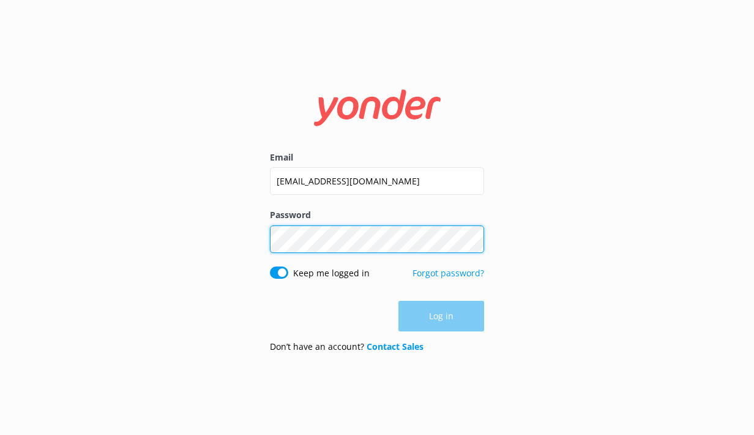
click at [441, 316] on button "Log in" at bounding box center [441, 315] width 86 height 31
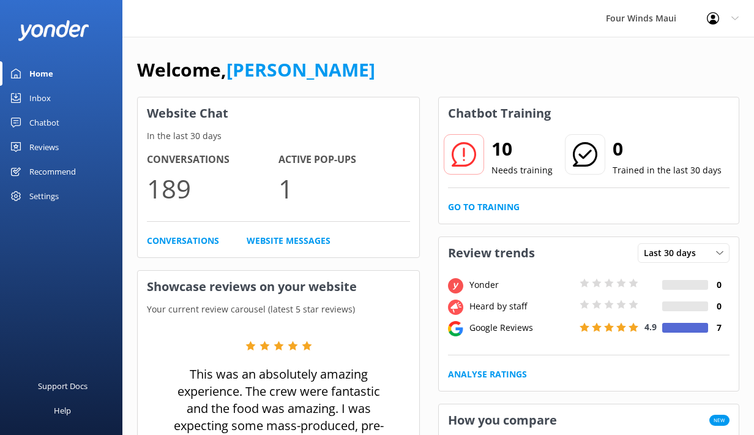
click at [50, 98] on div "Inbox" at bounding box center [39, 98] width 21 height 24
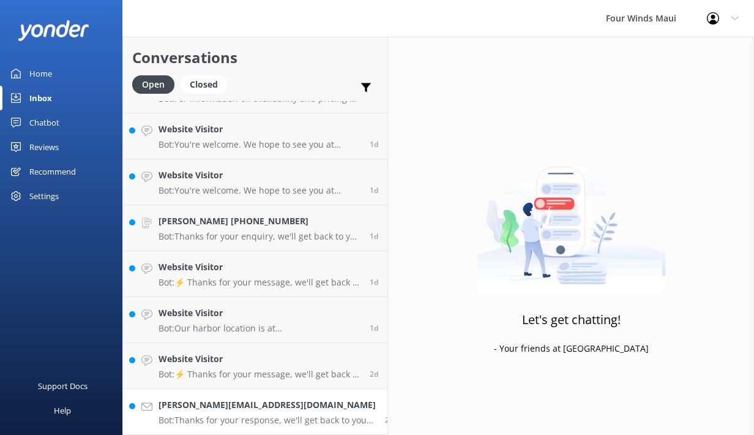
click at [198, 394] on link "Denise.benning1109@gmail.com Bot: Thanks for your response, we'll get back to y…" at bounding box center [255, 412] width 264 height 46
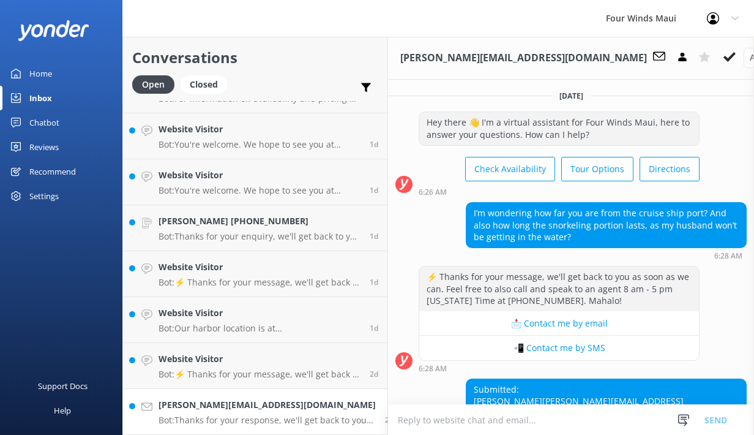
scroll to position [84, 0]
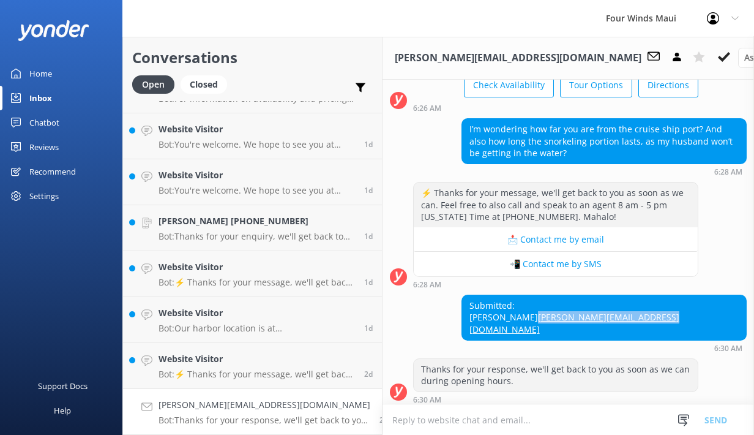
drag, startPoint x: 739, startPoint y: 327, endPoint x: 608, endPoint y: 325, distance: 131.6
click at [608, 325] on div "Submitted: Denise benning Denise.benning1109@gmail.com" at bounding box center [604, 317] width 284 height 45
copy link "Denise.benning1109@gmail.com"
click at [718, 57] on use at bounding box center [724, 57] width 12 height 10
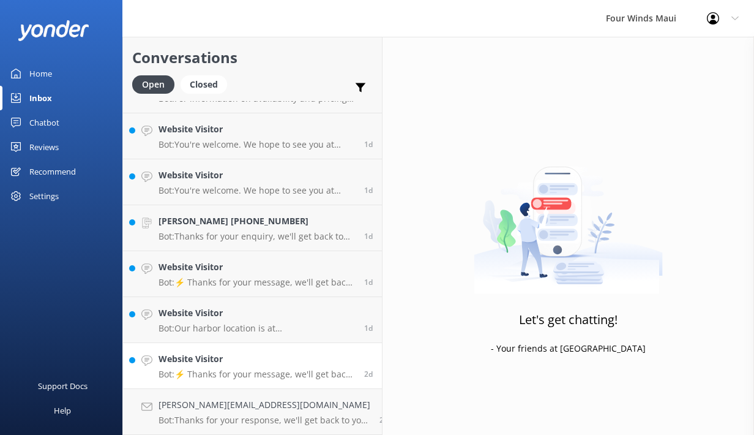
scroll to position [355, 0]
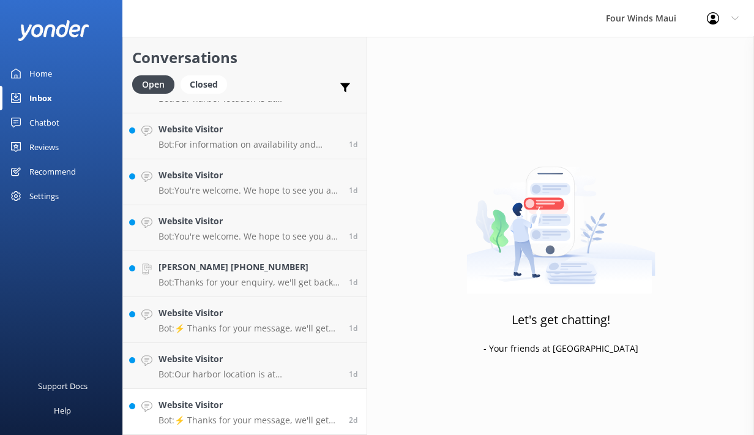
click at [177, 407] on h4 "Website Visitor" at bounding box center [249, 404] width 181 height 13
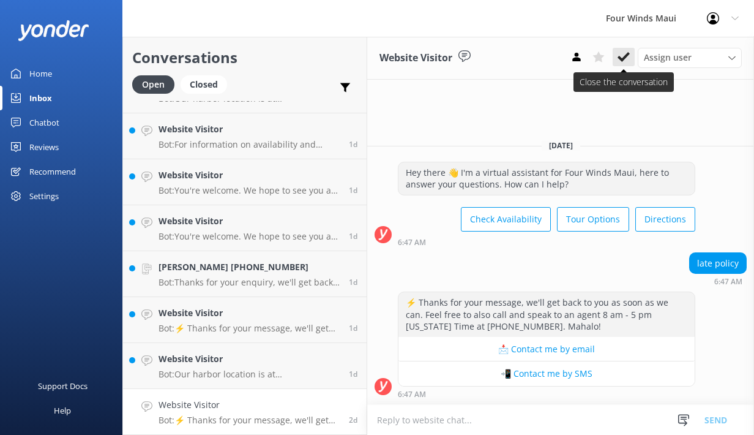
click at [619, 56] on icon at bounding box center [623, 57] width 12 height 12
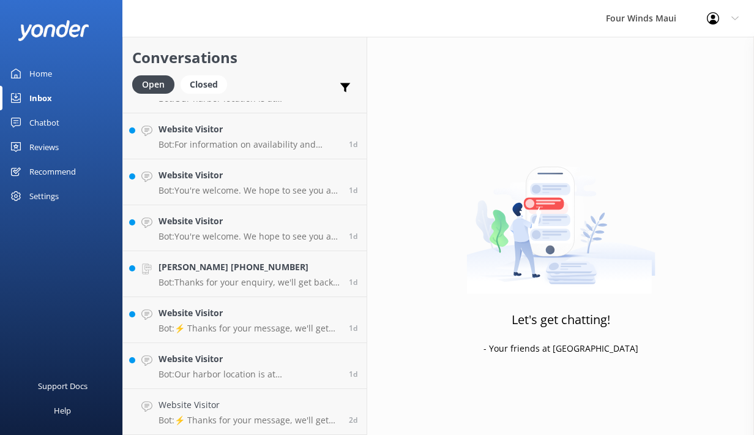
scroll to position [309, 0]
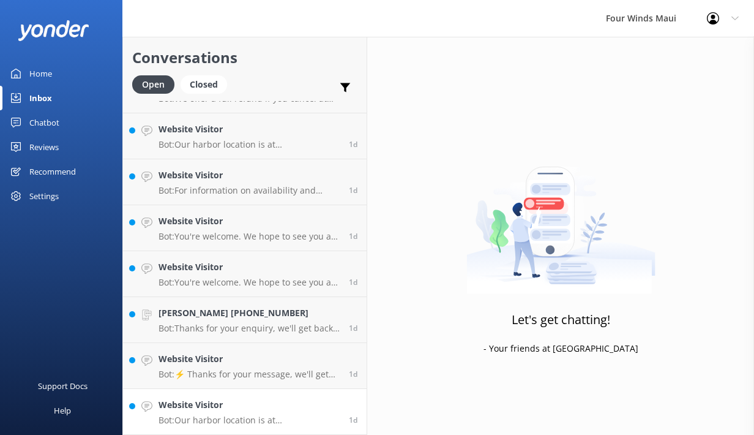
click at [277, 404] on h4 "Website Visitor" at bounding box center [249, 404] width 181 height 13
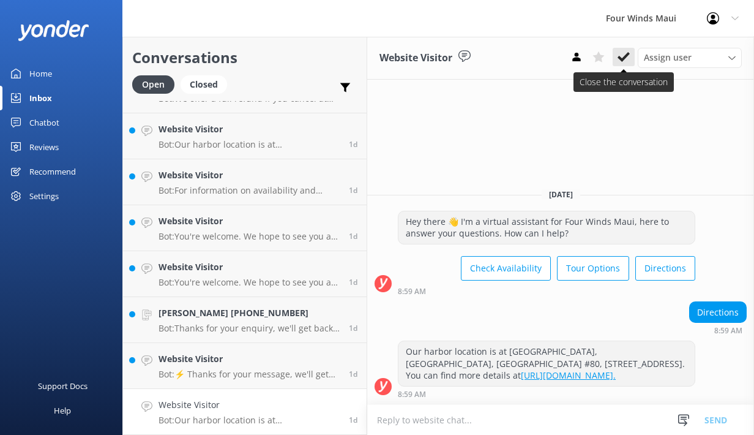
click at [623, 59] on use at bounding box center [623, 57] width 12 height 10
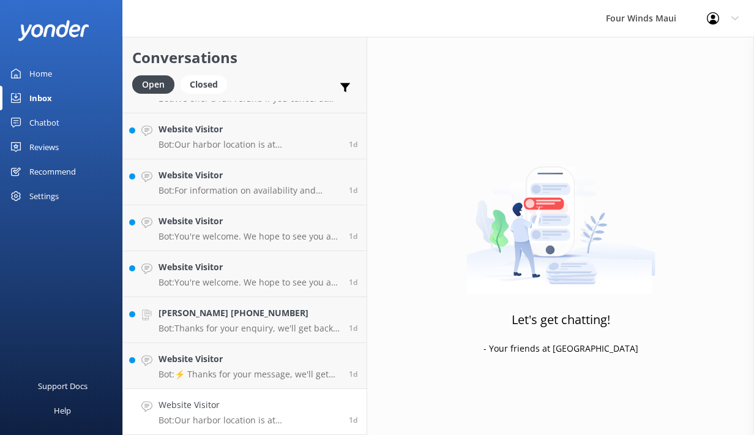
scroll to position [263, 0]
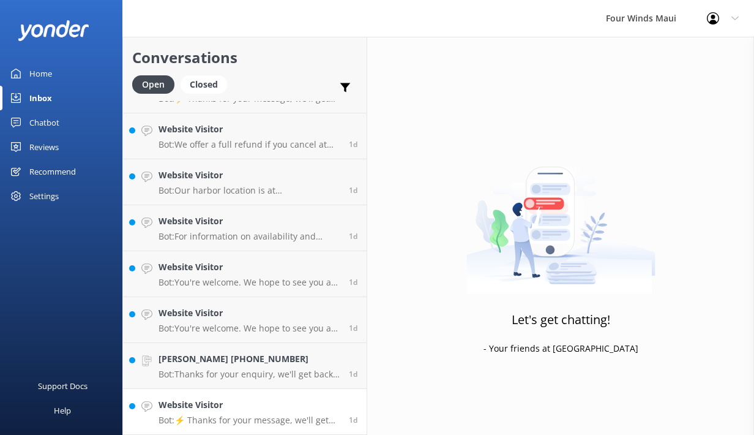
click at [223, 403] on h4 "Website Visitor" at bounding box center [249, 404] width 181 height 13
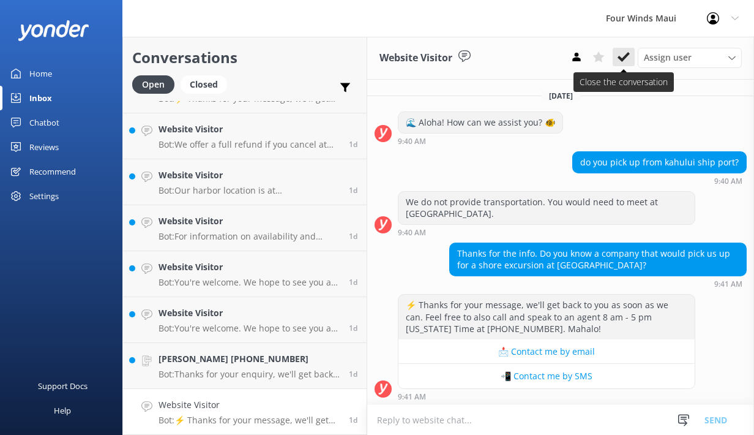
click at [624, 63] on icon at bounding box center [623, 57] width 12 height 12
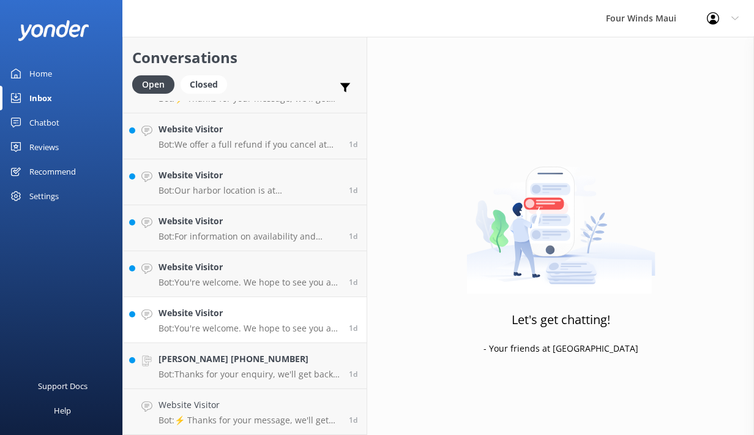
scroll to position [217, 0]
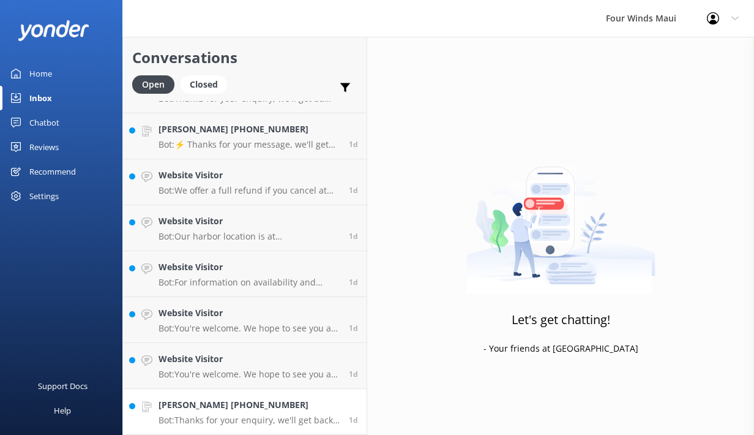
click at [219, 409] on h4 "Linda Lindquist +18082769558" at bounding box center [249, 404] width 181 height 13
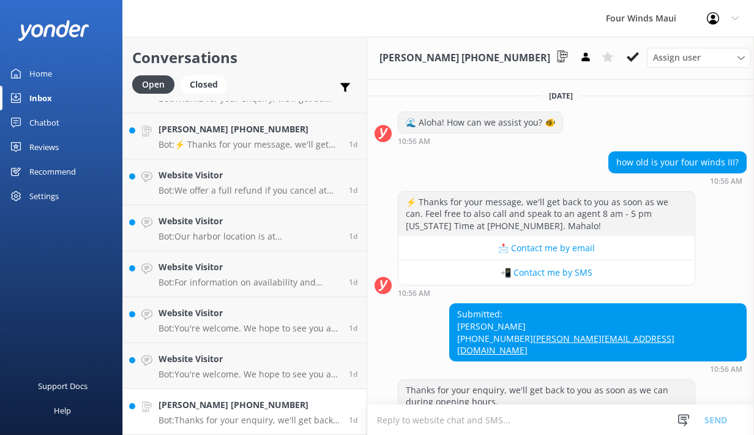
scroll to position [22, 0]
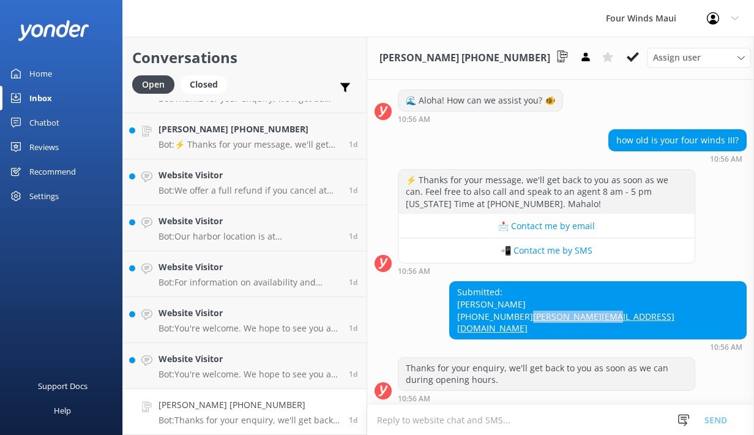
drag, startPoint x: 741, startPoint y: 327, endPoint x: 651, endPoint y: 327, distance: 89.4
click at [651, 327] on div "Submitted: Linda Lindquist +18082769558 linda@wbrmaui.com" at bounding box center [598, 310] width 296 height 56
copy link "linda@wbrmaui.com"
click at [627, 58] on use at bounding box center [633, 57] width 12 height 10
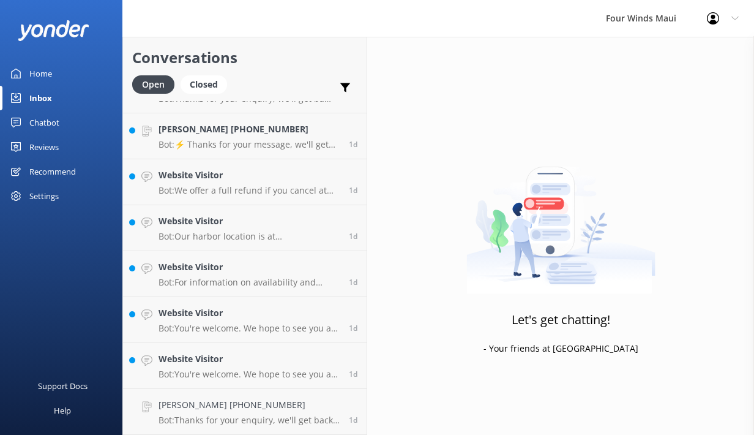
scroll to position [171, 0]
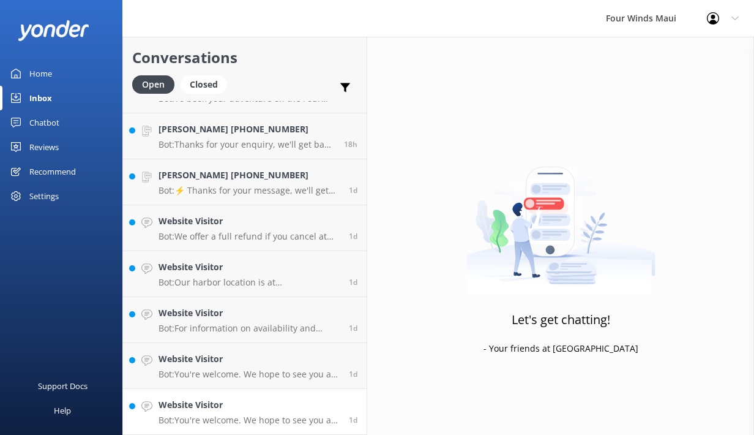
click at [302, 416] on p "Bot: You're welcome. We hope to see you at Four Winds Maui soon!" at bounding box center [249, 419] width 181 height 11
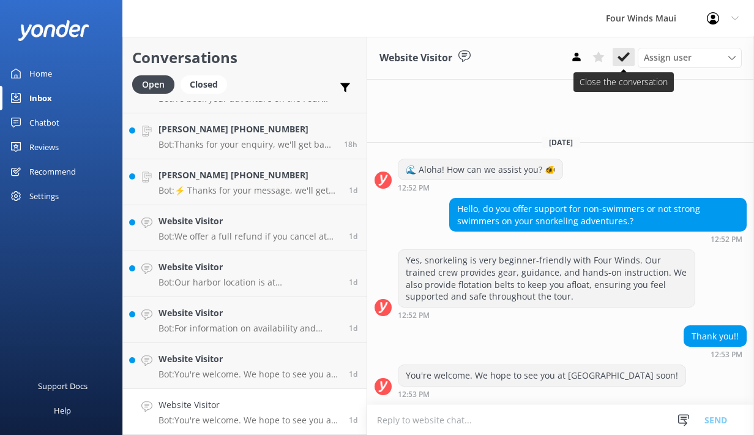
click at [621, 53] on icon at bounding box center [623, 57] width 12 height 12
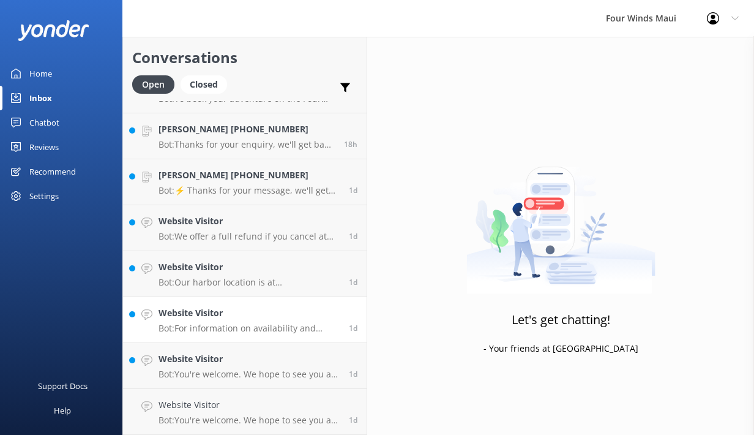
scroll to position [125, 0]
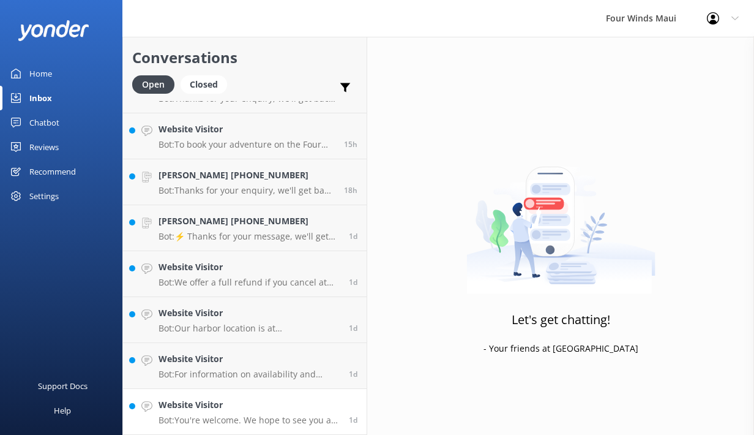
click at [203, 425] on link "Website Visitor Bot: You're welcome. We hope to see you at Four Winds Maui soon…" at bounding box center [245, 412] width 244 height 46
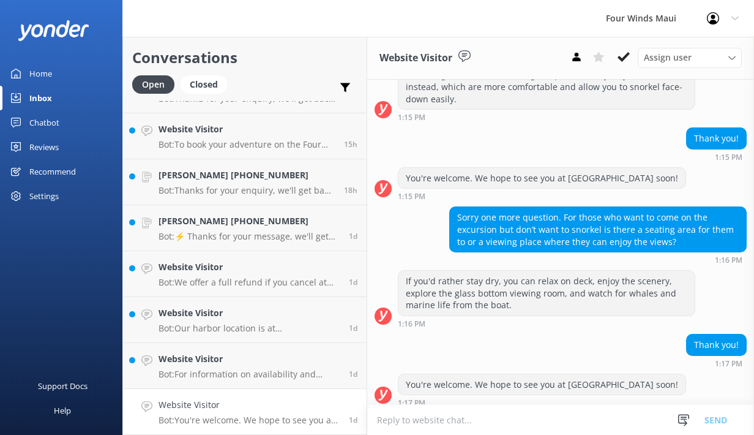
scroll to position [328, 0]
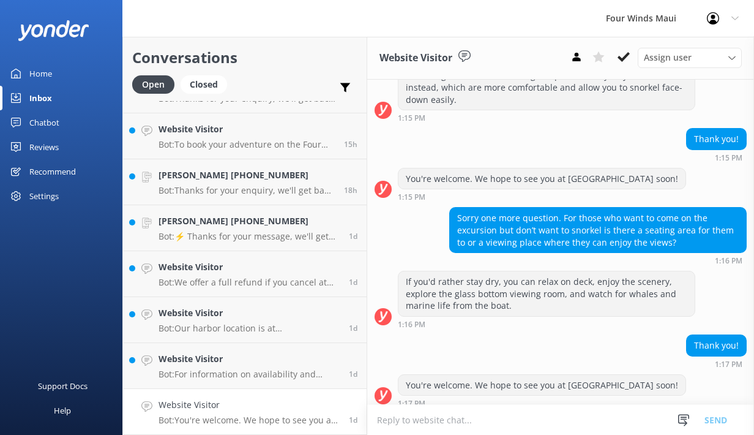
click at [539, 288] on div "If you'd rather stay dry, you can relax on deck, enjoy the scenery, explore the…" at bounding box center [546, 293] width 296 height 45
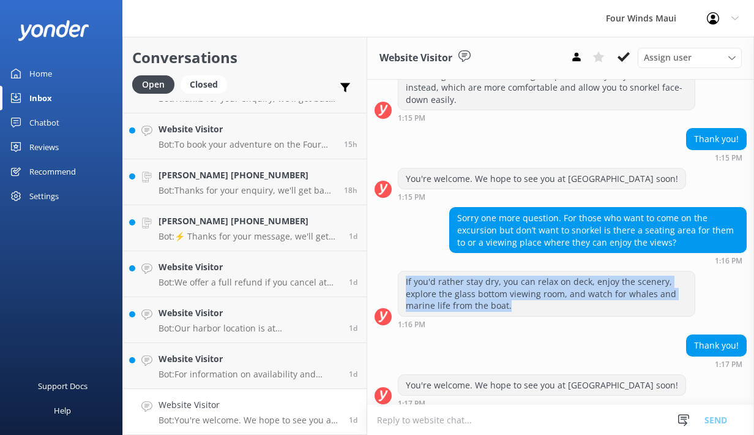
drag, startPoint x: 522, startPoint y: 298, endPoint x: 401, endPoint y: 272, distance: 123.9
click at [401, 272] on div "If you'd rather stay dry, you can relax on deck, enjoy the scenery, explore the…" at bounding box center [546, 293] width 296 height 45
copy div "If you'd rather stay dry, you can relax on deck, enjoy the scenery, explore the…"
click at [624, 53] on icon at bounding box center [623, 57] width 12 height 12
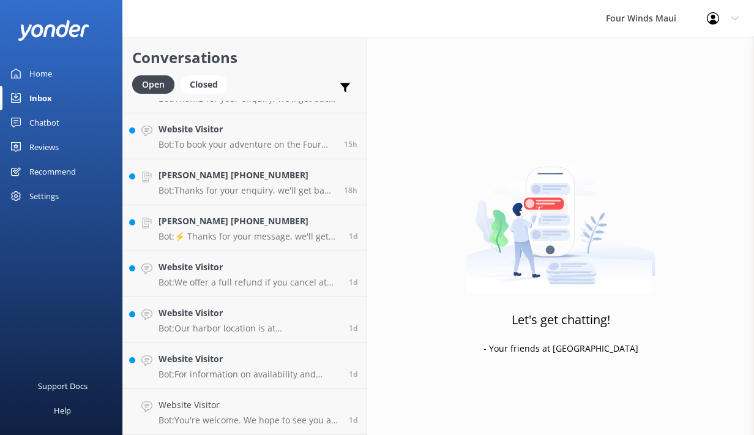
scroll to position [80, 0]
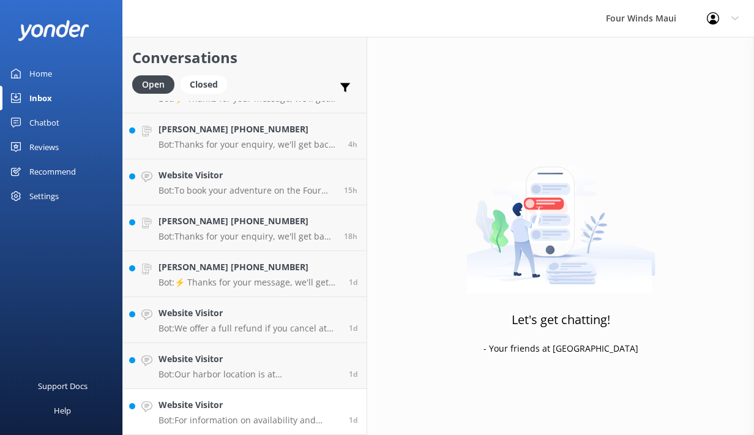
click at [209, 411] on div "Website Visitor Bot: For information on availability and pricing of underwater …" at bounding box center [249, 411] width 181 height 27
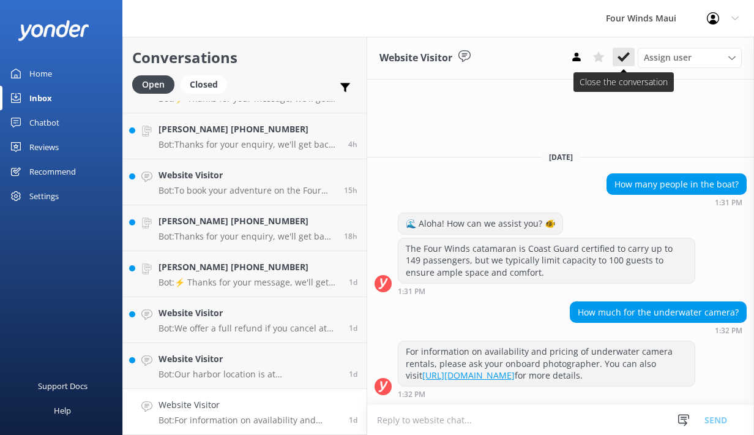
click at [621, 59] on use at bounding box center [623, 57] width 12 height 10
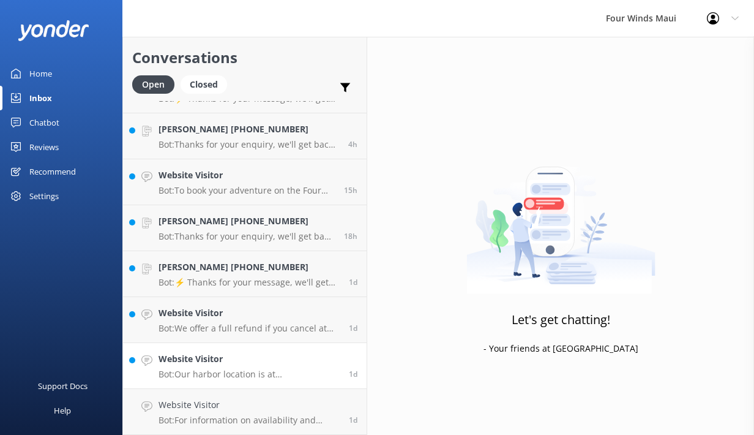
scroll to position [34, 0]
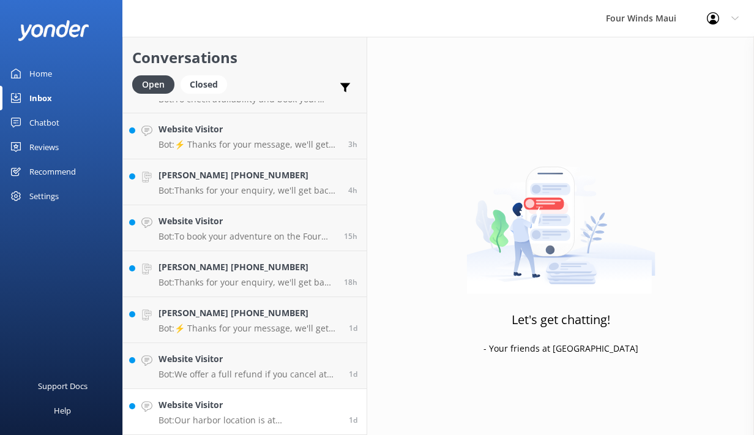
click at [214, 406] on h4 "Website Visitor" at bounding box center [249, 404] width 181 height 13
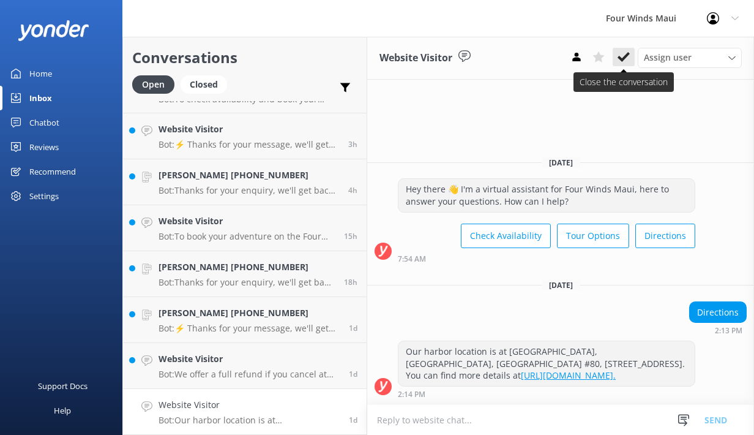
click at [622, 55] on icon at bounding box center [623, 57] width 12 height 12
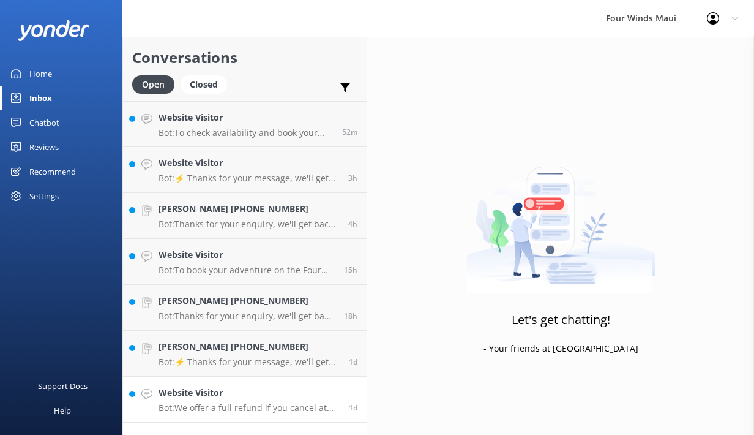
click at [200, 384] on link "Website Visitor Bot: We offer a full refund if you cancel at least 24 hours bef…" at bounding box center [245, 399] width 244 height 46
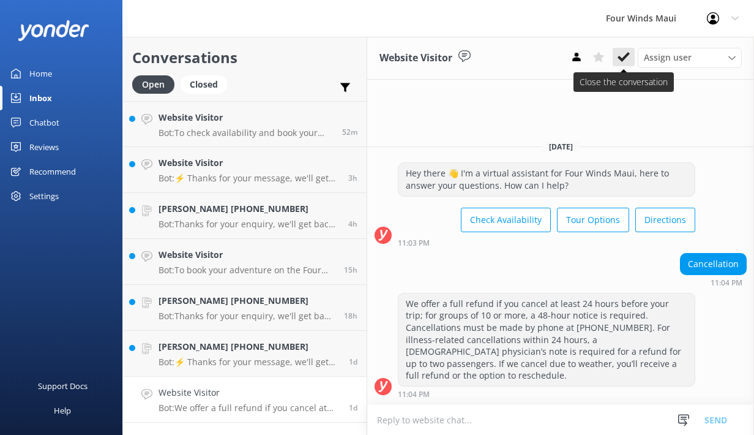
click at [622, 60] on use at bounding box center [623, 57] width 12 height 10
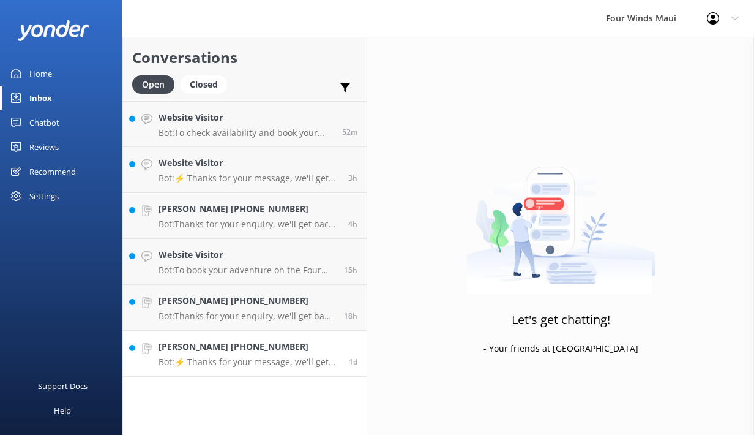
click at [240, 343] on h4 "Tessa Jones +16129102536" at bounding box center [249, 346] width 181 height 13
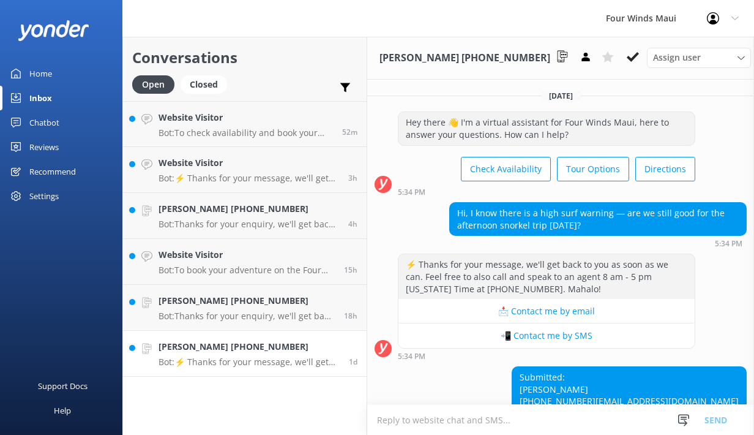
scroll to position [278, 0]
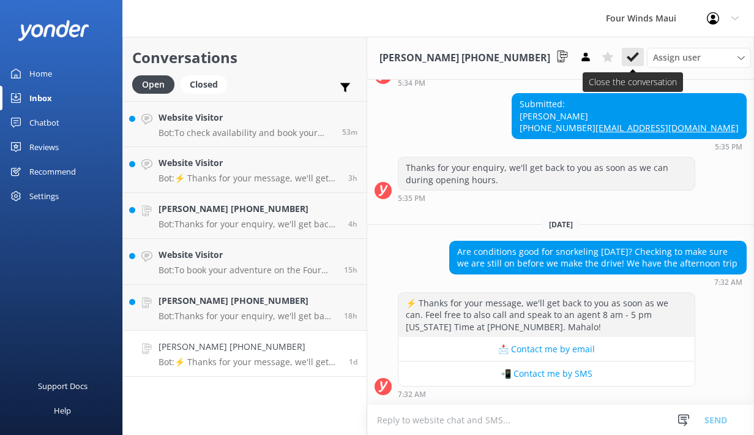
click at [627, 63] on icon at bounding box center [633, 57] width 12 height 12
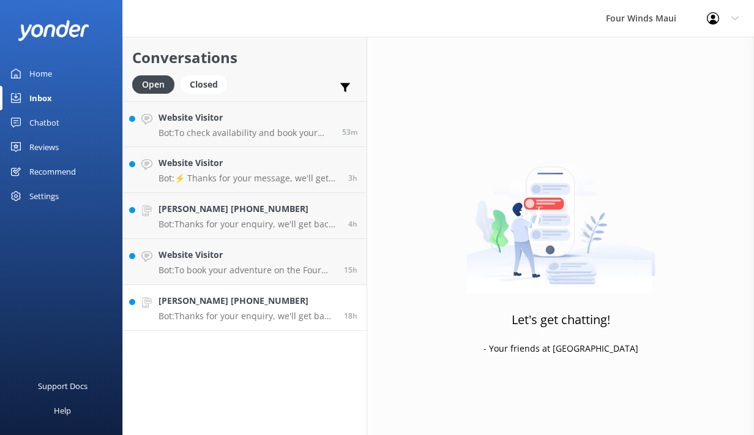
click at [251, 321] on link "Ava Wieniewitz +12283650075 Bot: Thanks for your enquiry, we'll get back to you…" at bounding box center [245, 308] width 244 height 46
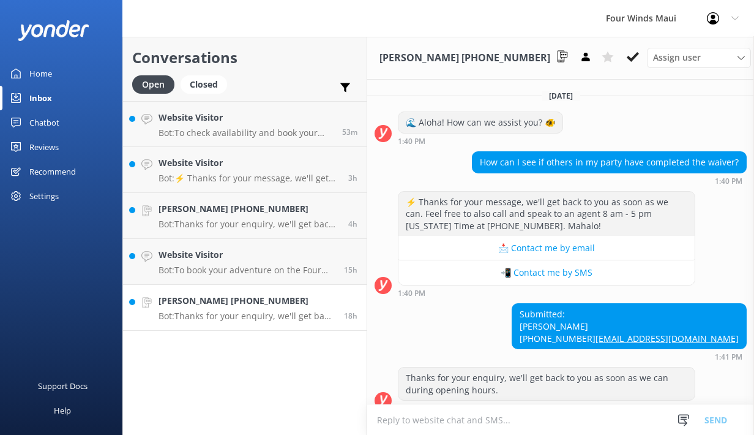
scroll to position [22, 0]
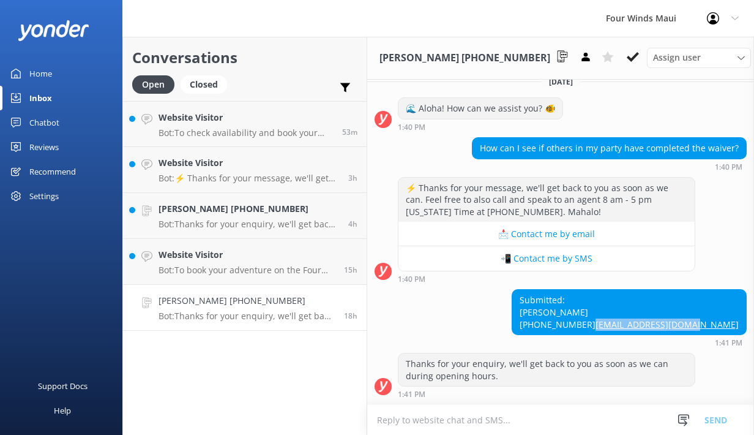
drag, startPoint x: 742, startPoint y: 326, endPoint x: 629, endPoint y: 322, distance: 113.9
click at [629, 322] on div "Submitted: Ava Wieniewitz +12283650075 Nwieniewitz@gmail.com 1:41 PM" at bounding box center [560, 318] width 387 height 58
copy link "Nwieniewitz@gmail.com"
click at [627, 55] on icon at bounding box center [633, 57] width 12 height 12
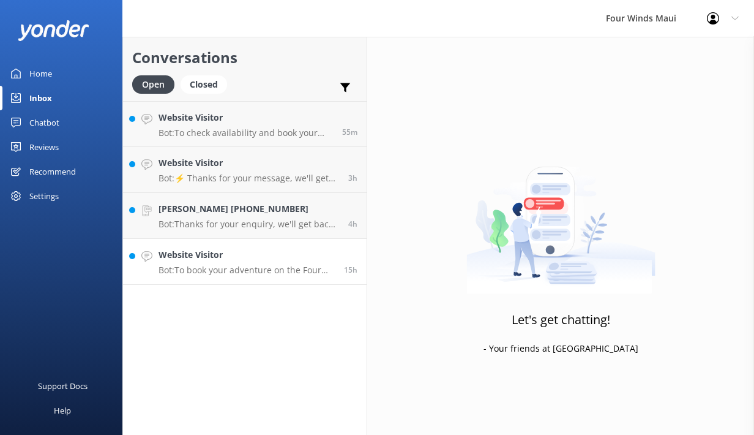
click at [175, 267] on p "Bot: To book your adventure on the Four Winds II, you can view live availabilit…" at bounding box center [247, 269] width 176 height 11
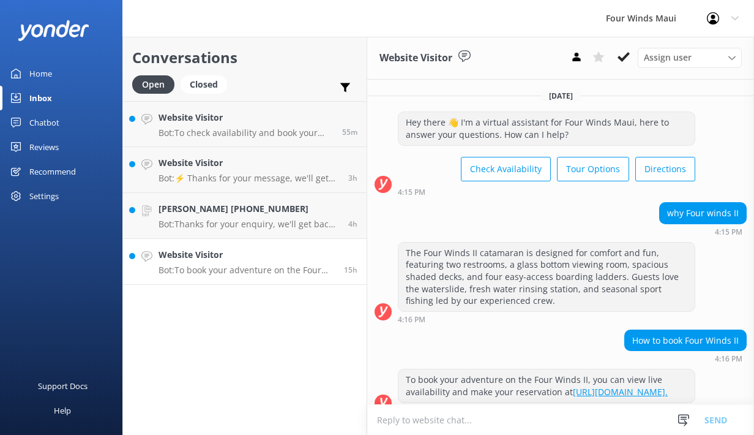
scroll to position [23, 0]
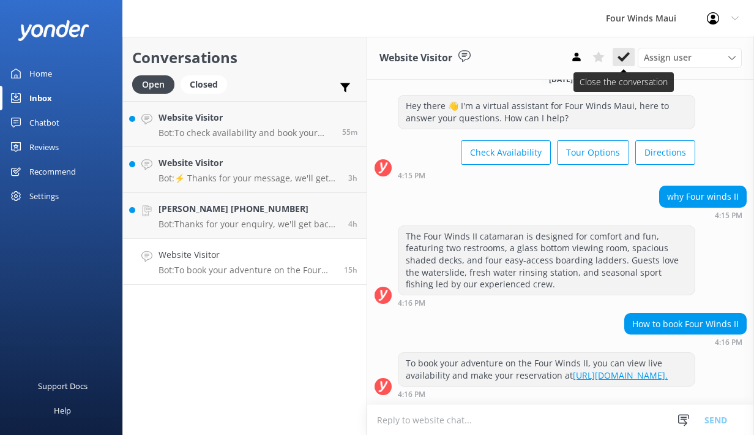
click at [619, 61] on icon at bounding box center [623, 57] width 12 height 12
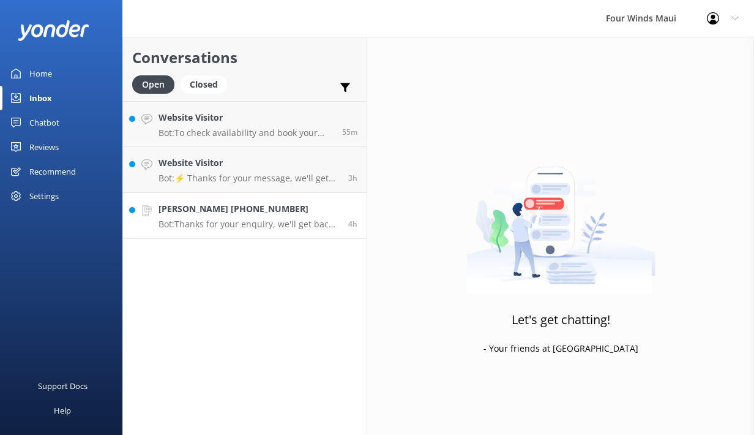
click at [229, 219] on p "Bot: Thanks for your enquiry, we'll get back to you as soon as we can during op…" at bounding box center [249, 223] width 181 height 11
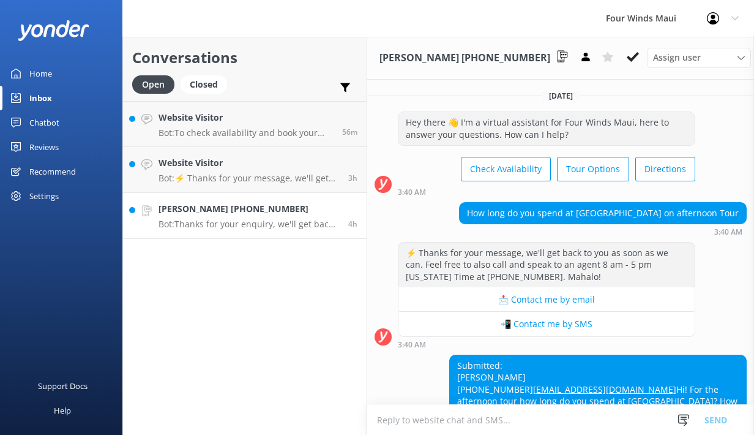
scroll to position [107, 0]
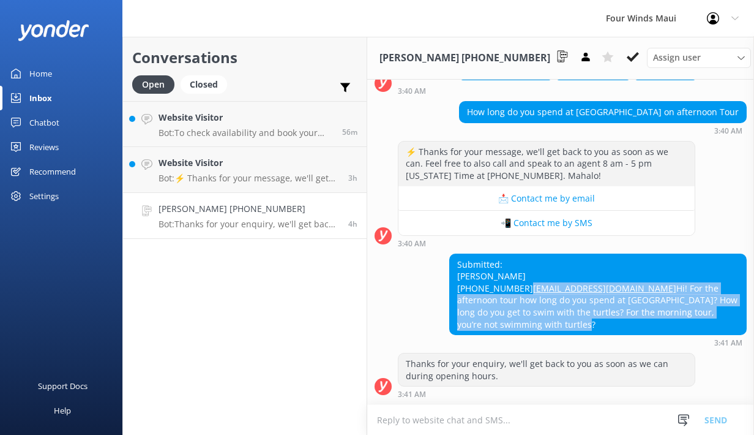
drag, startPoint x: 594, startPoint y: 324, endPoint x: 450, endPoint y: 294, distance: 146.3
click at [450, 294] on div "Submitted: Jennifer Ringelheim +15168188640 Jennringelheim@gmail.com Hi! For th…" at bounding box center [598, 294] width 296 height 81
copy div "Jennringelheim@gmail.com Hi! For the afternoon tour how long do you spend at Mo…"
click at [627, 56] on icon at bounding box center [633, 57] width 12 height 12
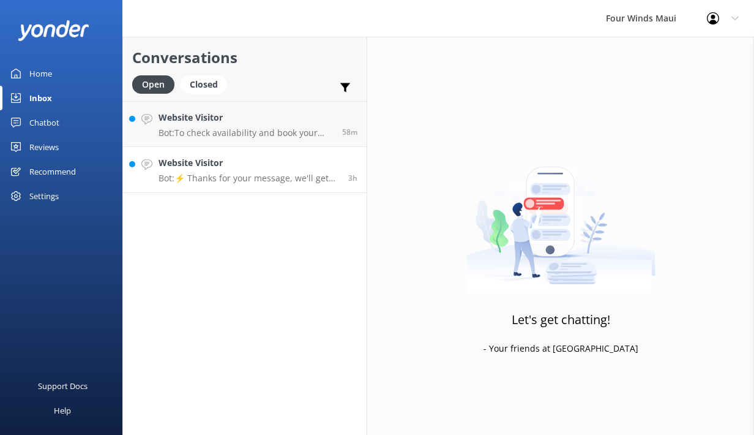
click at [293, 166] on h4 "Website Visitor" at bounding box center [249, 162] width 181 height 13
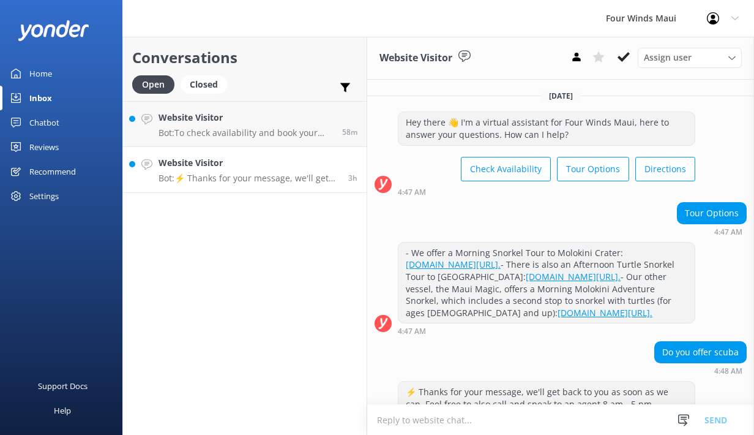
scroll to position [107, 0]
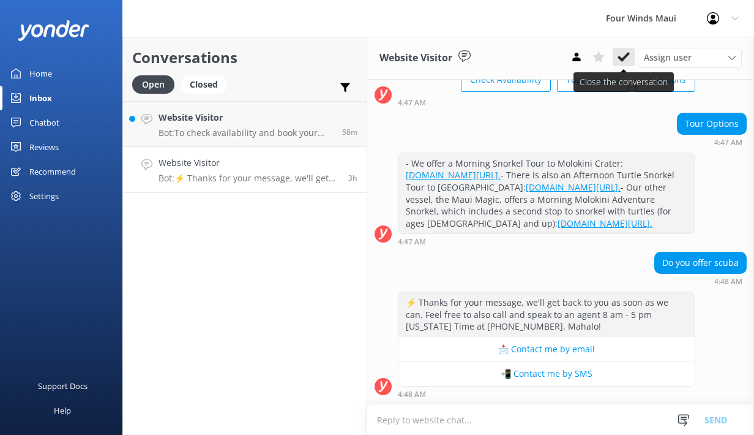
click at [629, 62] on icon at bounding box center [623, 57] width 12 height 12
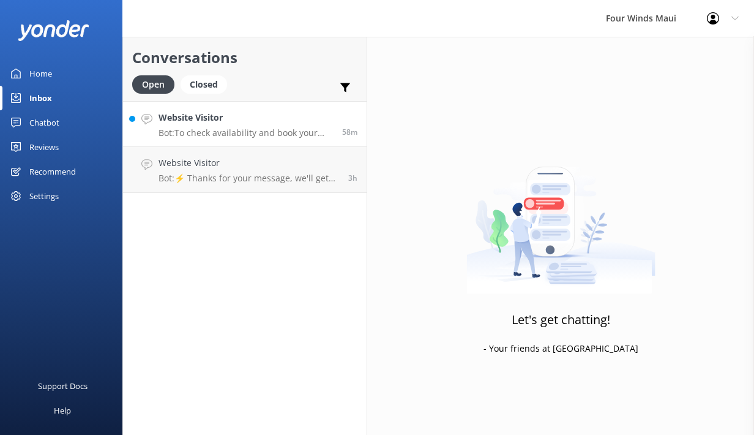
click at [229, 117] on h4 "Website Visitor" at bounding box center [246, 117] width 174 height 13
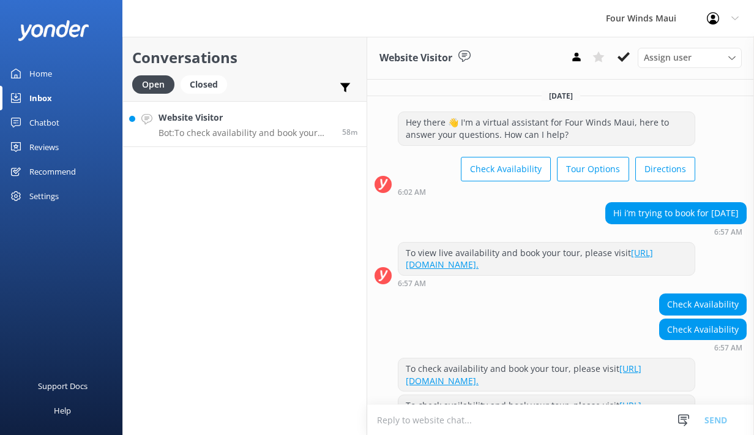
scroll to position [37, 0]
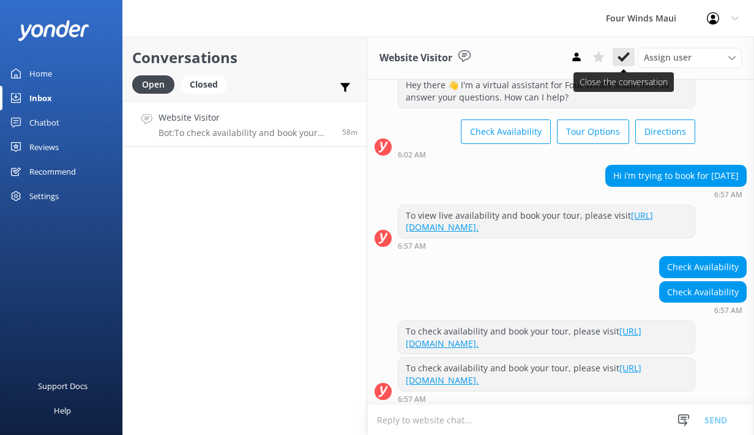
click at [623, 54] on icon at bounding box center [623, 57] width 12 height 12
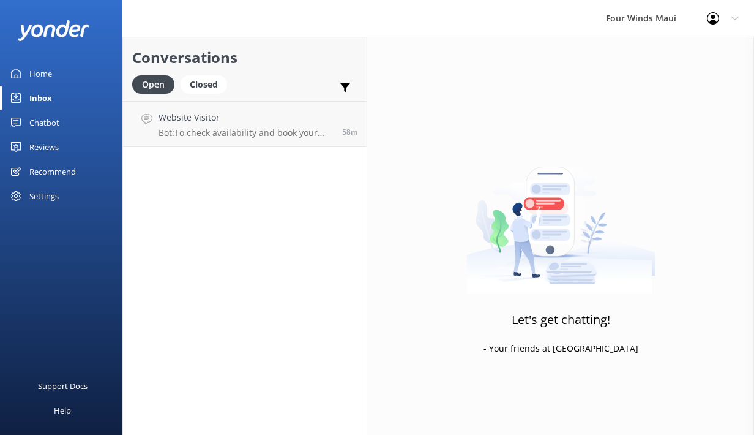
click at [51, 127] on div "Chatbot" at bounding box center [44, 122] width 30 height 24
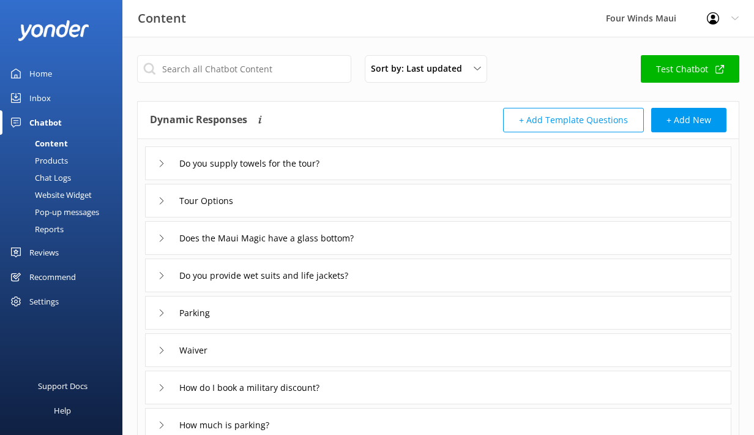
click at [53, 181] on div "Chat Logs" at bounding box center [39, 177] width 64 height 17
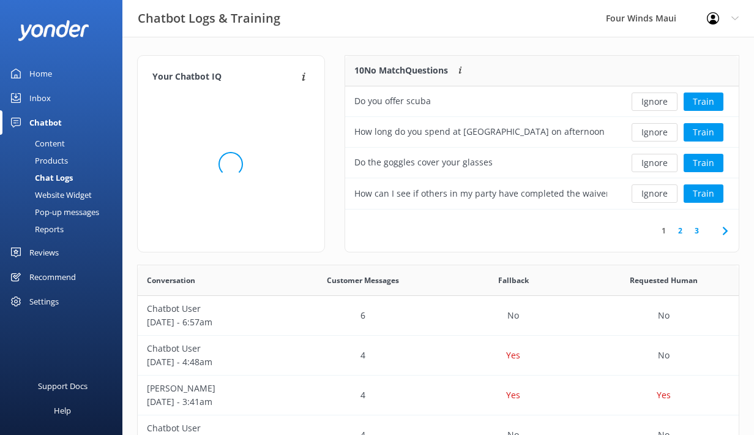
scroll to position [154, 394]
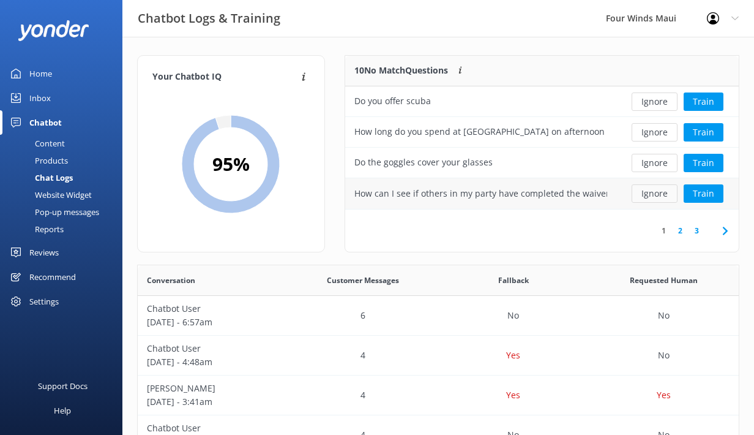
click at [654, 194] on button "Ignore" at bounding box center [655, 193] width 46 height 18
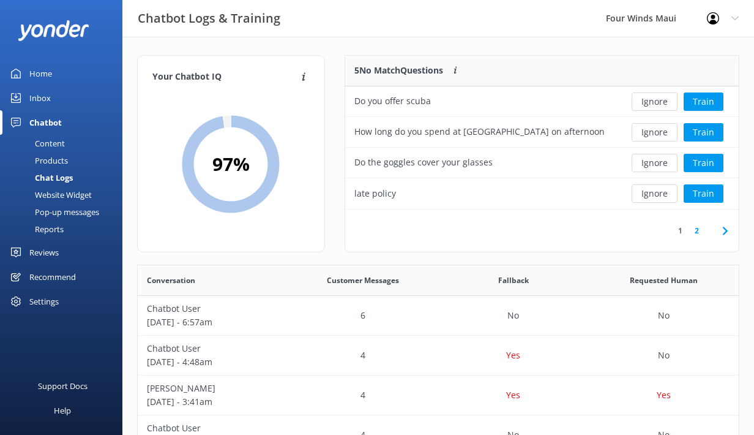
click at [654, 194] on button "Ignore" at bounding box center [655, 193] width 46 height 18
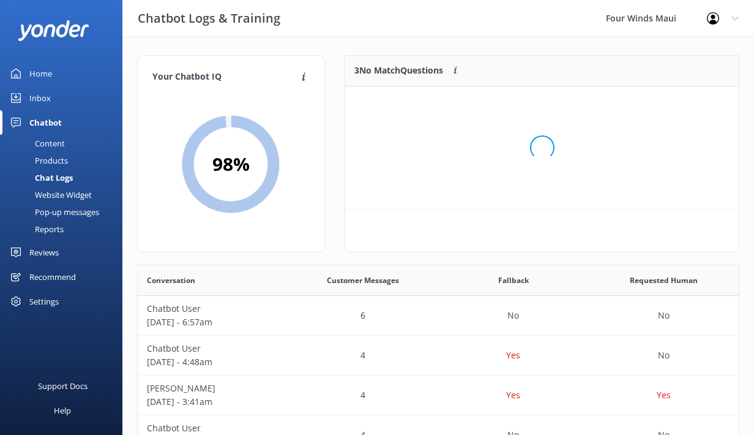
scroll to position [123, 394]
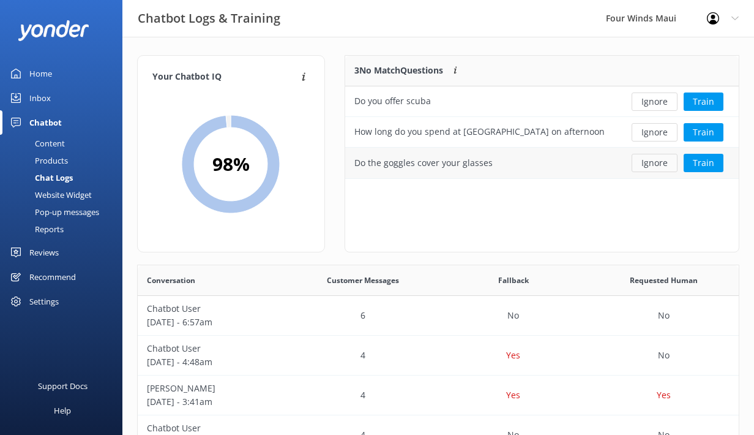
click at [660, 159] on button "Ignore" at bounding box center [655, 163] width 46 height 18
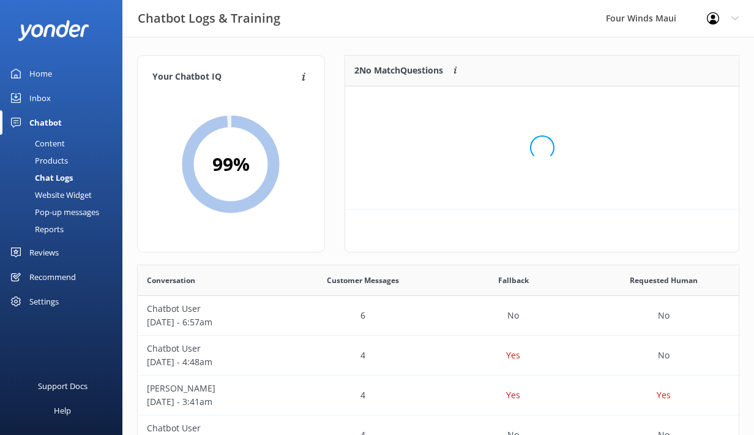
scroll to position [92, 394]
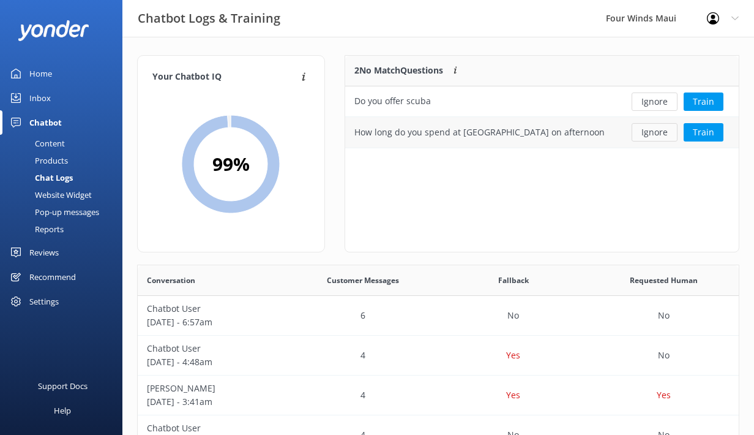
click at [660, 135] on button "Ignore" at bounding box center [655, 132] width 46 height 18
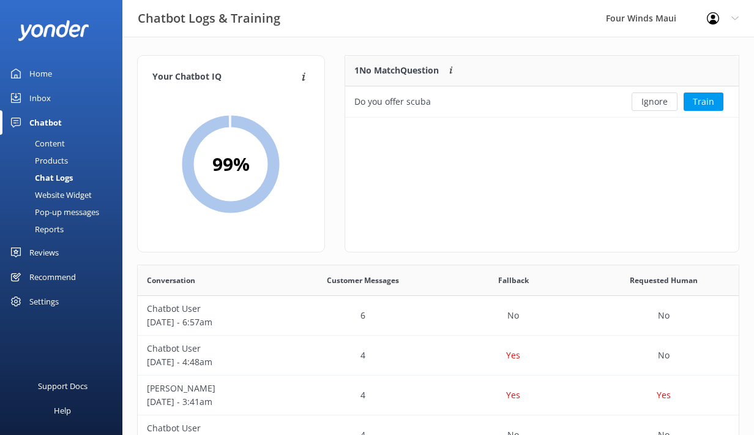
scroll to position [62, 394]
click at [709, 101] on button "Train" at bounding box center [704, 101] width 40 height 18
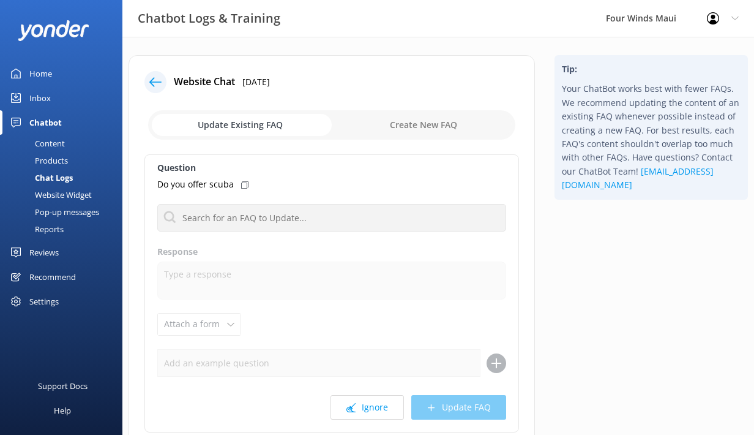
click at [430, 124] on input "checkbox" at bounding box center [331, 124] width 367 height 29
checkbox input "true"
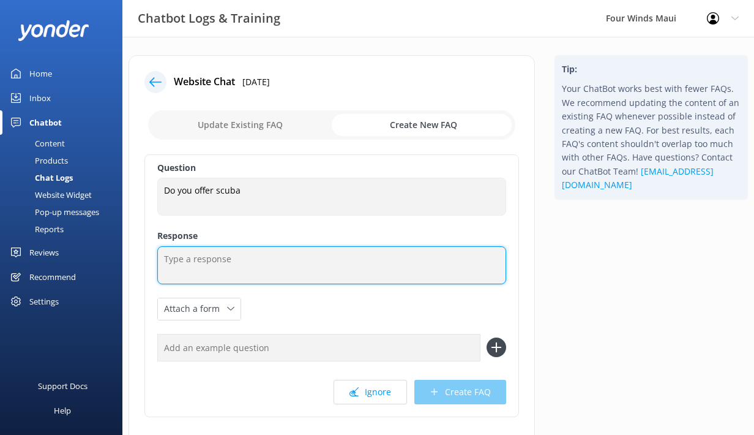
click at [196, 264] on textarea at bounding box center [331, 265] width 349 height 38
type textarea "A"
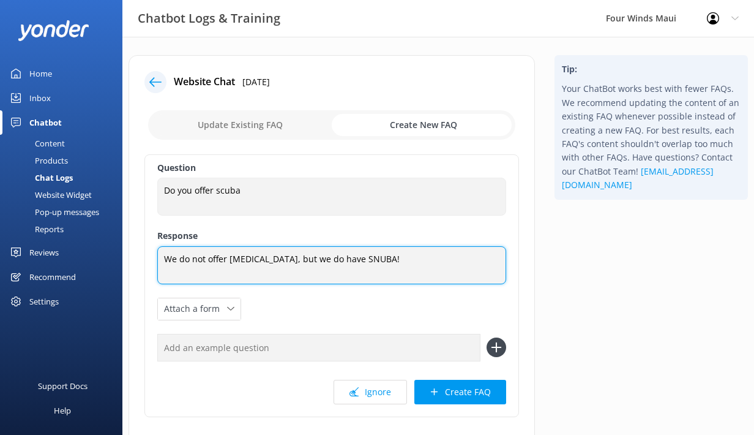
paste textarea "https://www.fourwindsmaui.com/maui-snuba/"
type textarea "We do not offer scuba diving, but we do have SNUBA! https://www.fourwindsmaui.c…"
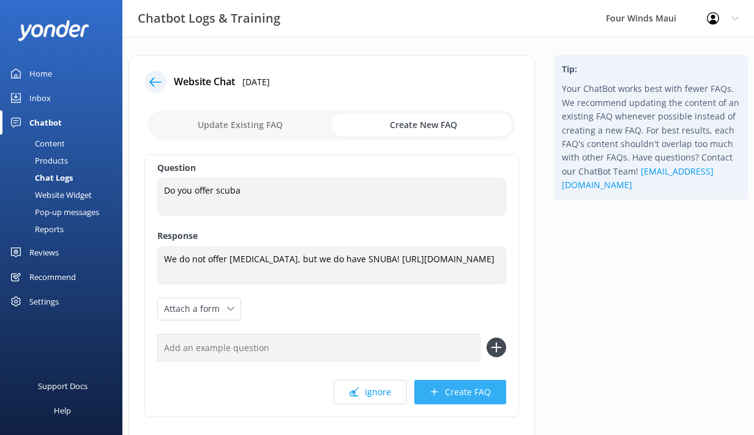
click at [462, 388] on button "Create FAQ" at bounding box center [460, 391] width 92 height 24
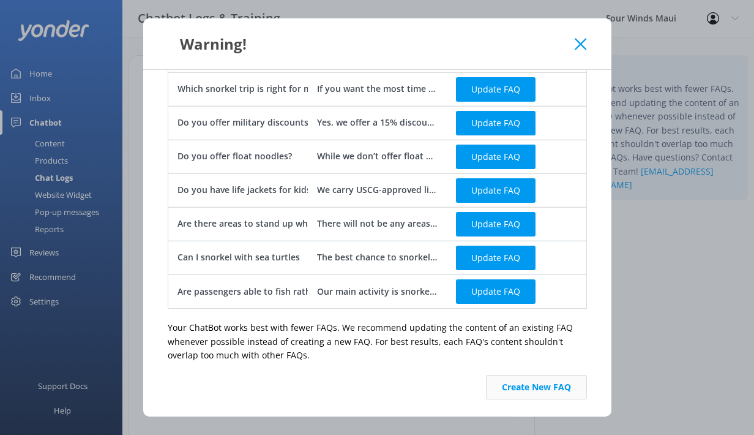
scroll to position [601, 0]
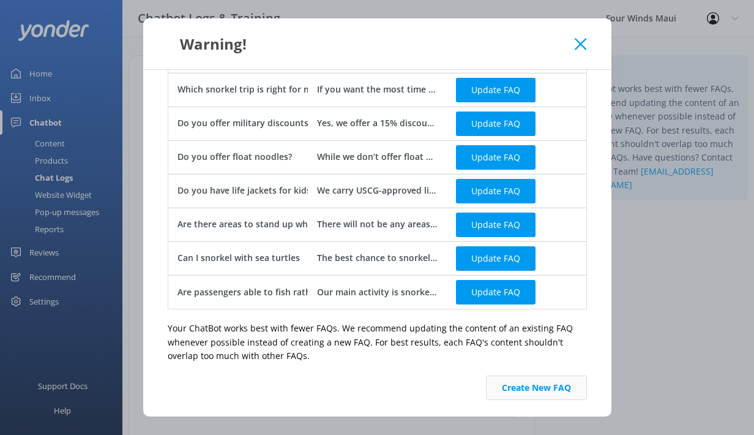
click at [550, 390] on button "Create New FAQ" at bounding box center [536, 387] width 101 height 24
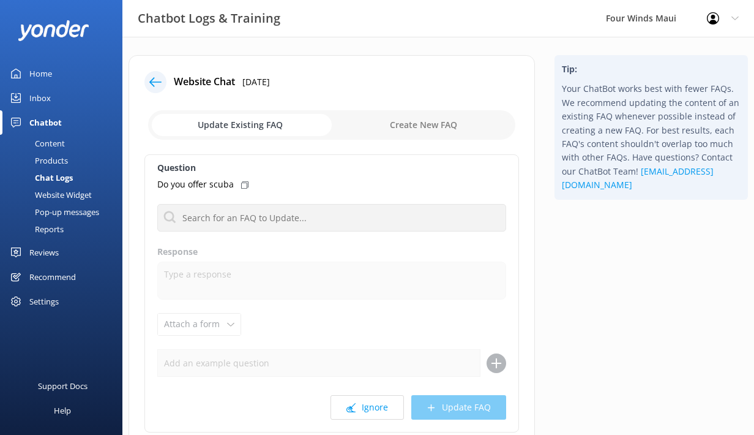
click at [60, 174] on div "Chat Logs" at bounding box center [39, 177] width 65 height 17
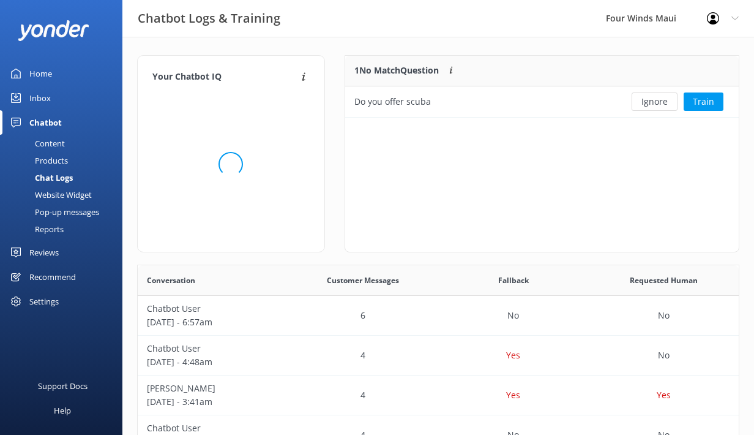
scroll to position [62, 394]
click at [644, 99] on button "Ignore" at bounding box center [655, 101] width 46 height 18
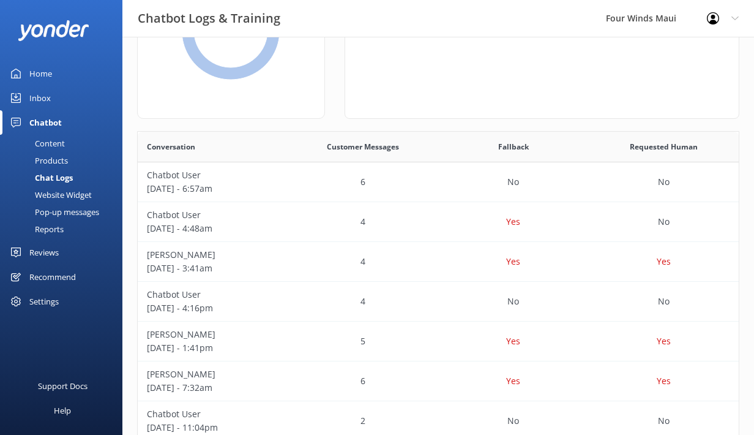
scroll to position [138, 0]
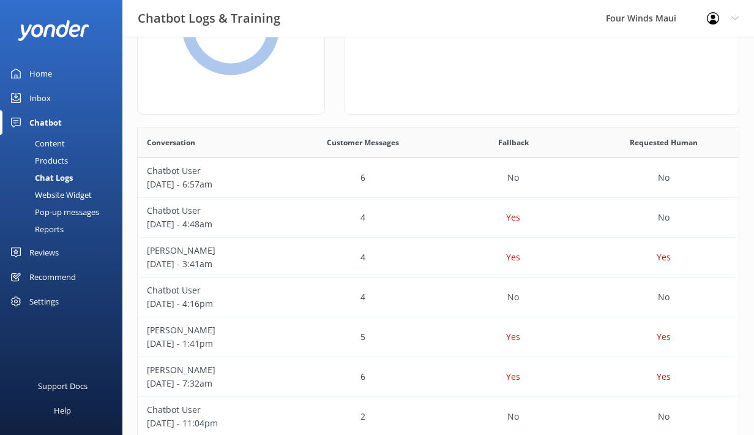
click at [42, 229] on div "Reports" at bounding box center [35, 228] width 56 height 17
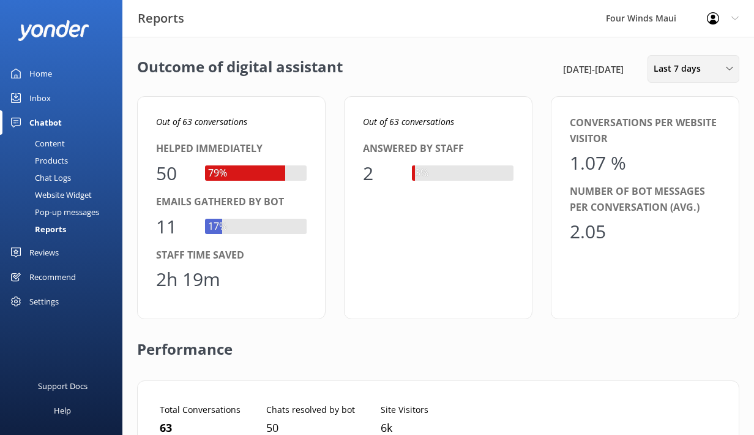
click at [684, 71] on span "Last 7 days" at bounding box center [681, 68] width 54 height 13
click at [670, 124] on div "Last 30 days" at bounding box center [675, 122] width 43 height 12
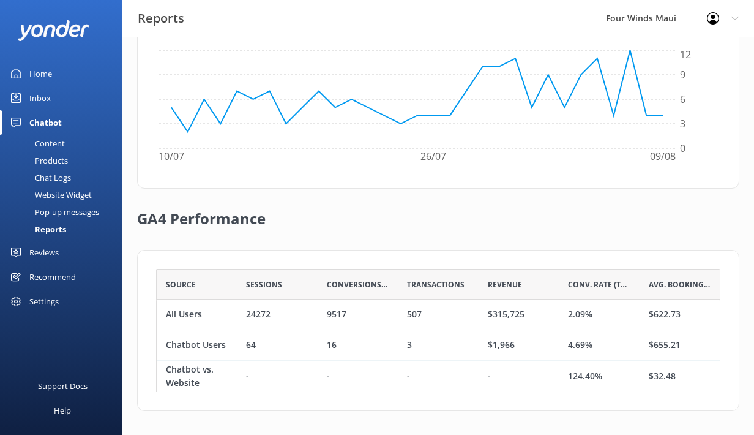
scroll to position [417, 0]
